Goal: Information Seeking & Learning: Learn about a topic

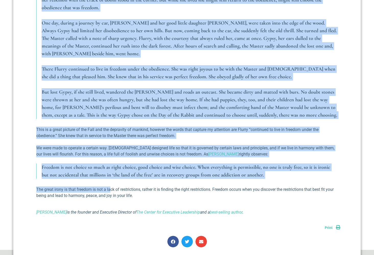
scroll to position [460, 0]
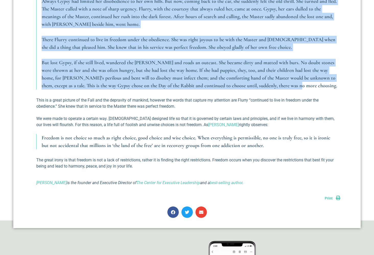
drag, startPoint x: 42, startPoint y: 68, endPoint x: 278, endPoint y: 78, distance: 235.9
copy blockquote "Lorem, i dolor, sitam-consect adipis, elits doeiusm te incididunt ut laboree do…"
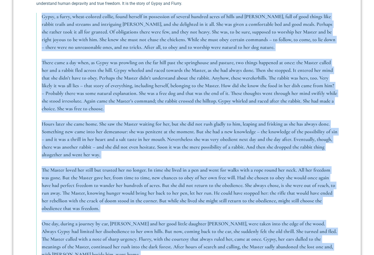
scroll to position [153, 0]
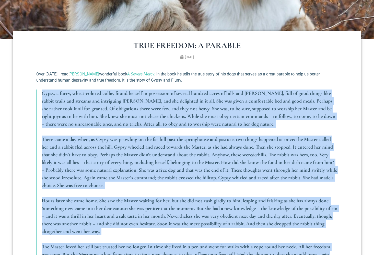
click at [109, 112] on p "Gypsy, a furry, wheat-colored collie, found herself in possession of several hu…" at bounding box center [190, 108] width 296 height 38
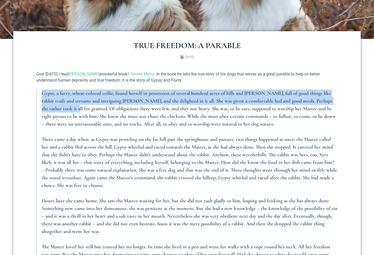
drag, startPoint x: 43, startPoint y: 93, endPoint x: 57, endPoint y: 109, distance: 21.5
click at [57, 109] on em "Gypsy, a furry, wheat-colored collie, found herself in possession of several hu…" at bounding box center [189, 108] width 294 height 37
copy em "Gypsy, a furry, wheat-colored collie, found herself in possession of several hu…"
click at [287, 100] on em "Gypsy, a furry, wheat-colored collie, found herself in possession of several hu…" at bounding box center [189, 108] width 294 height 37
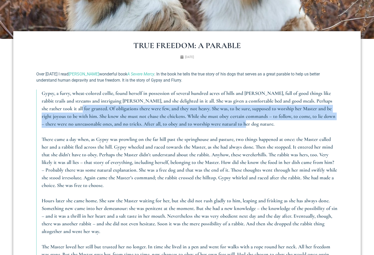
drag, startPoint x: 60, startPoint y: 108, endPoint x: 234, endPoint y: 120, distance: 174.6
click at [234, 120] on p "Gypsy, a furry, wheat-colored collie, found herself in possession of several hu…" at bounding box center [190, 108] width 296 height 38
copy em "Of obligations there were few, and they not heavy. She was, to be sure, suppose…"
click at [303, 138] on em "There came a day when, as Gypsy was prowling on the far hill past the springhou…" at bounding box center [187, 146] width 291 height 21
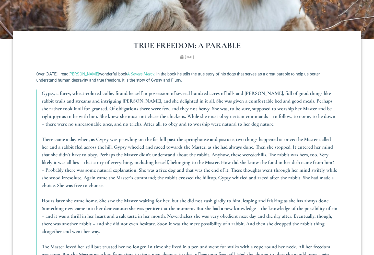
drag, startPoint x: 42, startPoint y: 138, endPoint x: 198, endPoint y: 186, distance: 163.2
click at [198, 186] on p "There came a day when, as Gypsy was prowling on the far hill past the springhou…" at bounding box center [190, 162] width 296 height 54
copy p "There came a day when, as Gypsy was prowling on the far hill past the springhou…"
click at [286, 210] on em "Hours later she came home. She saw the Master waiting for her, but she did not …" at bounding box center [190, 215] width 296 height 37
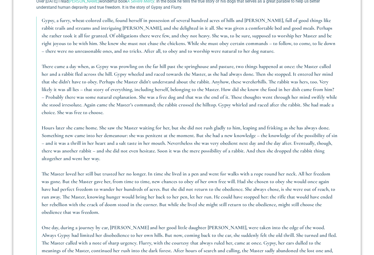
scroll to position [230, 0]
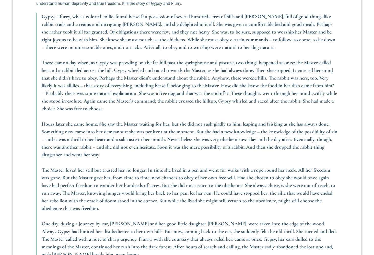
click at [41, 122] on blockquote "Gypsy, a furry, wheat-colored collie, found herself in possession of several hu…" at bounding box center [186, 166] width 301 height 306
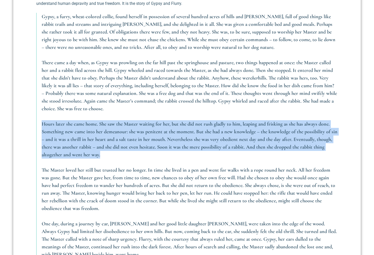
drag, startPoint x: 43, startPoint y: 124, endPoint x: 172, endPoint y: 152, distance: 132.1
click at [172, 152] on p "Hours later she came home. She saw the Master waiting for her, but she did not …" at bounding box center [190, 139] width 296 height 38
copy em "Hours later she came home. She saw the Master waiting for her, but she did not …"
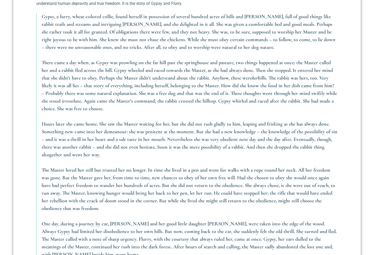
click at [304, 193] on em "The Master loved her still but trusted her no longer. In time she lived in a pe…" at bounding box center [188, 189] width 293 height 44
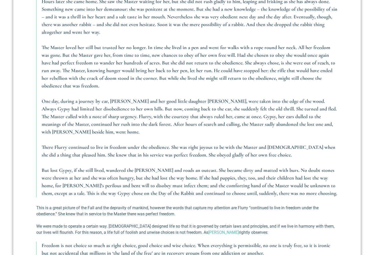
scroll to position [357, 0]
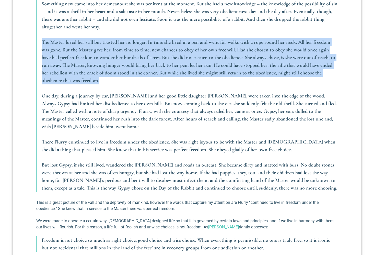
drag, startPoint x: 41, startPoint y: 42, endPoint x: 76, endPoint y: 79, distance: 50.6
click at [76, 79] on blockquote "Gypsy, a furry, wheat-colored collie, found herself in possession of several hu…" at bounding box center [186, 38] width 301 height 306
copy em "The Master loved her still but trusted her no longer. In time she lived in a pe…"
click at [305, 148] on blockquote "Gypsy, a furry, wheat-colored collie, found herself in possession of several hu…" at bounding box center [186, 38] width 301 height 306
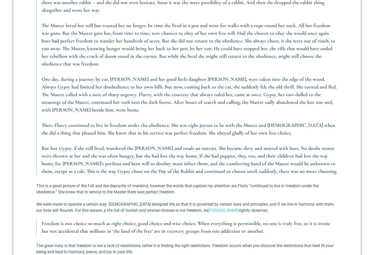
scroll to position [383, 0]
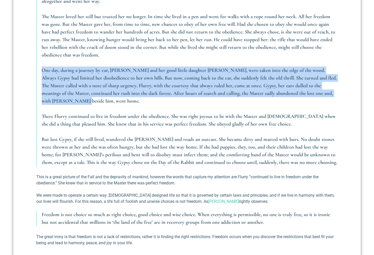
drag, startPoint x: 41, startPoint y: 70, endPoint x: 330, endPoint y: 93, distance: 290.7
click at [330, 93] on blockquote "Gypsy, a furry, wheat-colored collie, found herself in possession of several hu…" at bounding box center [186, 13] width 301 height 306
copy em "One day, during a journey by car, [PERSON_NAME] and her good little daughter [P…"
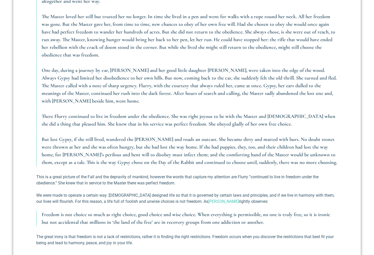
click at [279, 136] on em "But lost Gypsy, if she still lived, wandered the [PERSON_NAME] and roads an out…" at bounding box center [189, 150] width 295 height 29
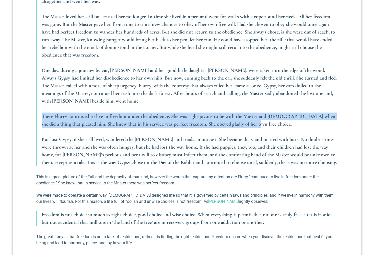
drag, startPoint x: 42, startPoint y: 109, endPoint x: 257, endPoint y: 116, distance: 215.9
click at [257, 116] on p "There Flurry continued to live in freedom under the obedience. She was right jo…" at bounding box center [190, 119] width 296 height 15
copy em "There Flurry continued to live in freedom under the obedience. She was right jo…"
click at [273, 136] on em "But lost Gypsy, if she still lived, wandered the [PERSON_NAME] and roads an out…" at bounding box center [189, 150] width 295 height 29
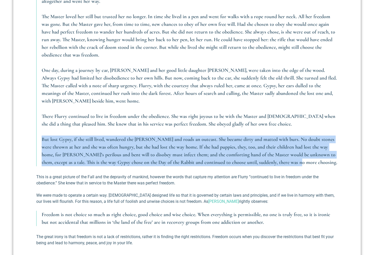
drag, startPoint x: 44, startPoint y: 132, endPoint x: 278, endPoint y: 156, distance: 235.6
click at [278, 156] on blockquote "Gypsy, a furry, wheat-colored collie, found herself in possession of several hu…" at bounding box center [186, 13] width 301 height 306
copy em "But lost Gypsy, if she still lived, wandered the [PERSON_NAME] and roads an out…"
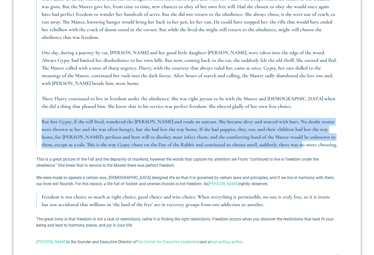
scroll to position [409, 0]
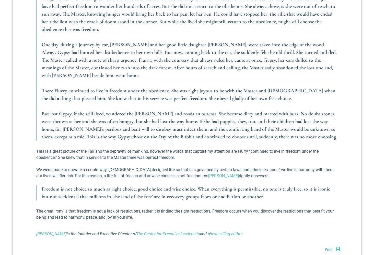
click at [278, 166] on p "We were made to operate a certain way. [DEMOGRAPHIC_DATA] designed life so that…" at bounding box center [186, 172] width 301 height 12
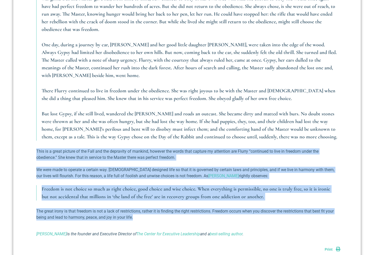
drag, startPoint x: 42, startPoint y: 143, endPoint x: 263, endPoint y: 209, distance: 230.6
click at [263, 209] on div "Over [DATE] I read [PERSON_NAME] wonderful book A Severe Mercy . In the book he…" at bounding box center [187, 27] width 306 height 436
copy div "This is a great picture of the Fall and the depravity of mankind, however the w…"
click at [154, 150] on p "This is a great picture of the Fall and the depravity of mankind, however the w…" at bounding box center [186, 154] width 301 height 12
drag, startPoint x: 36, startPoint y: 143, endPoint x: 154, endPoint y: 209, distance: 135.8
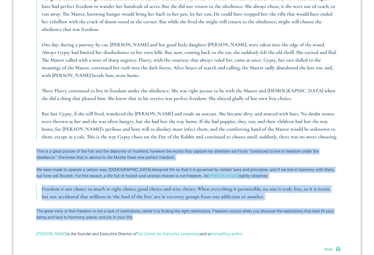
click at [155, 211] on div "Over [DATE] I read [PERSON_NAME] wonderful book A Severe Mercy . In the book he…" at bounding box center [187, 27] width 306 height 436
